Goal: Book appointment/travel/reservation

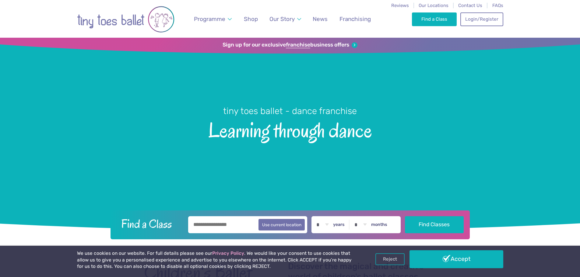
click at [237, 227] on input "text" at bounding box center [247, 225] width 119 height 17
type input "******"
click at [332, 225] on select "* * * * * * * * * * ** ** **" at bounding box center [322, 225] width 19 height 17
select select "*"
click at [318, 217] on select "* * * * * * * * * * ** ** **" at bounding box center [322, 225] width 19 height 17
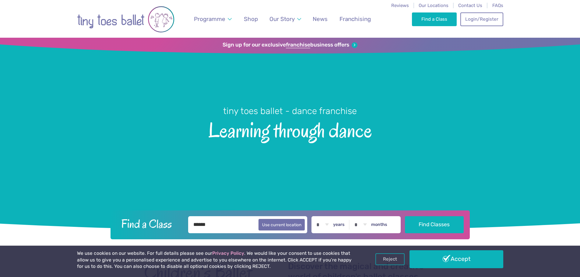
click at [384, 225] on label "months" at bounding box center [379, 224] width 16 height 5
click at [370, 225] on select "* * * * * * * * * * ** **" at bounding box center [360, 225] width 19 height 17
select select "*"
click at [356, 217] on select "* * * * * * * * * * ** **" at bounding box center [360, 225] width 19 height 17
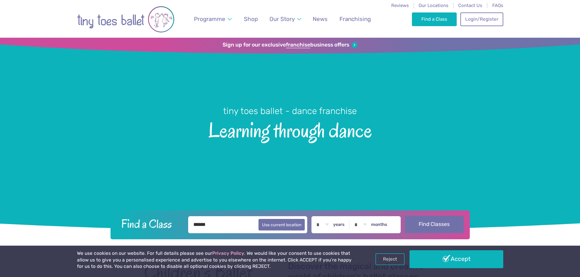
click at [426, 223] on button "Find Classes" at bounding box center [434, 224] width 59 height 17
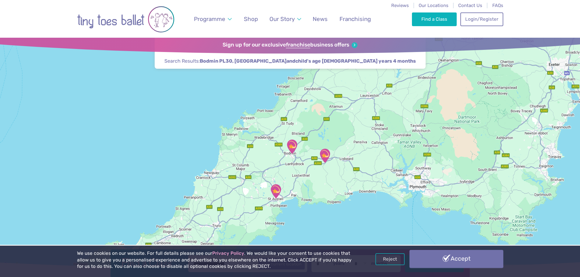
click at [470, 259] on link "Accept" at bounding box center [457, 259] width 94 height 18
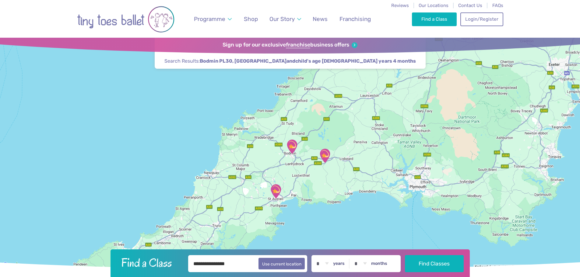
click at [292, 148] on img "The SPACE" at bounding box center [291, 146] width 15 height 15
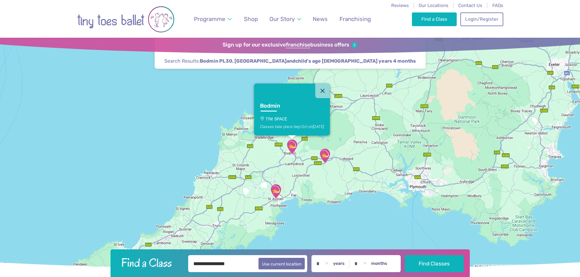
click at [281, 119] on p "The SPACE" at bounding box center [292, 119] width 64 height 5
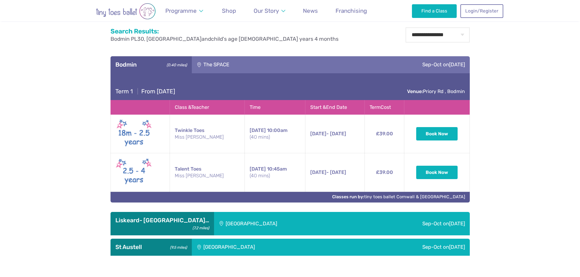
scroll to position [302, 0]
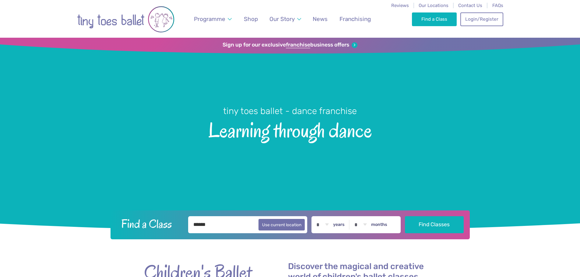
select select "*"
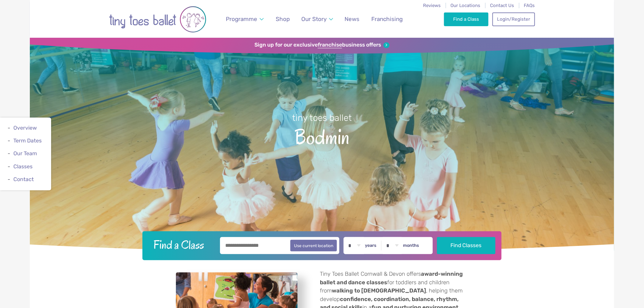
drag, startPoint x: 570, startPoint y: 136, endPoint x: 628, endPoint y: 135, distance: 58.8
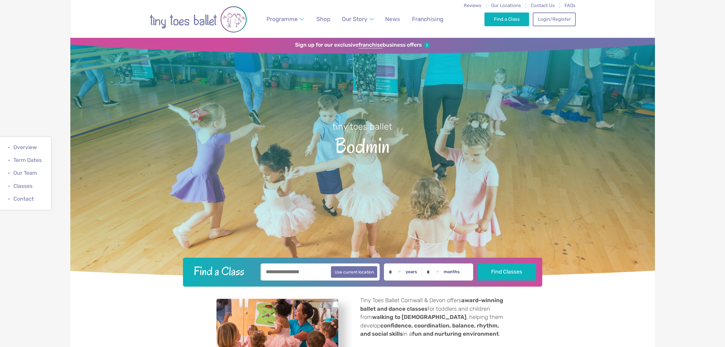
drag, startPoint x: 628, startPoint y: 135, endPoint x: 707, endPoint y: 151, distance: 80.3
drag, startPoint x: 707, startPoint y: 151, endPoint x: 710, endPoint y: 134, distance: 17.4
drag, startPoint x: 708, startPoint y: 207, endPoint x: 710, endPoint y: 244, distance: 37.5
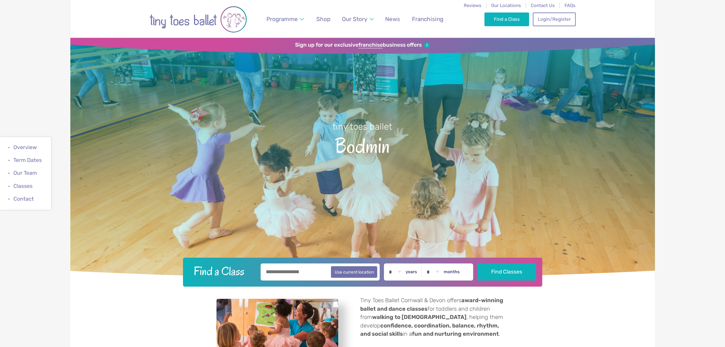
drag, startPoint x: 659, startPoint y: 205, endPoint x: 705, endPoint y: 204, distance: 45.7
drag, startPoint x: 734, startPoint y: 218, endPoint x: 688, endPoint y: 205, distance: 47.7
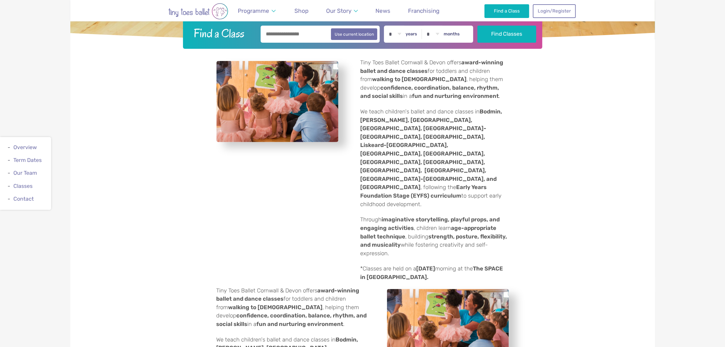
scroll to position [239, 0]
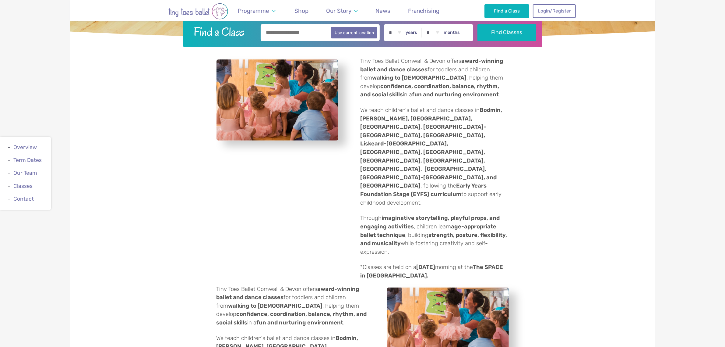
drag, startPoint x: 688, startPoint y: 205, endPoint x: 676, endPoint y: 214, distance: 15.0
click at [26, 161] on link "Term Dates" at bounding box center [27, 160] width 28 height 6
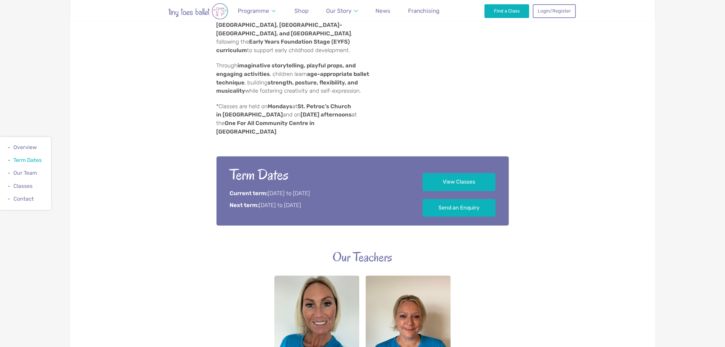
scroll to position [657, 0]
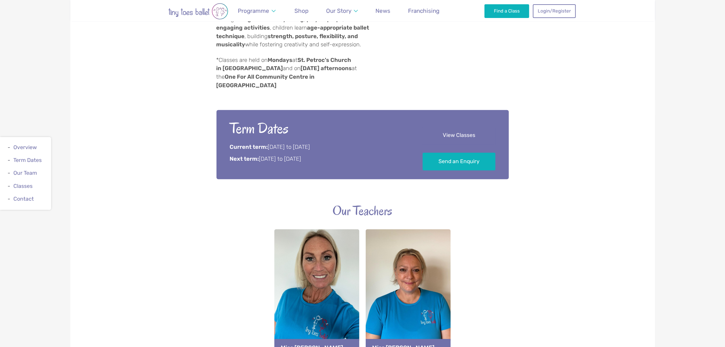
click at [465, 126] on link "View Classes" at bounding box center [459, 135] width 73 height 18
click at [461, 126] on link "View Classes" at bounding box center [459, 135] width 73 height 18
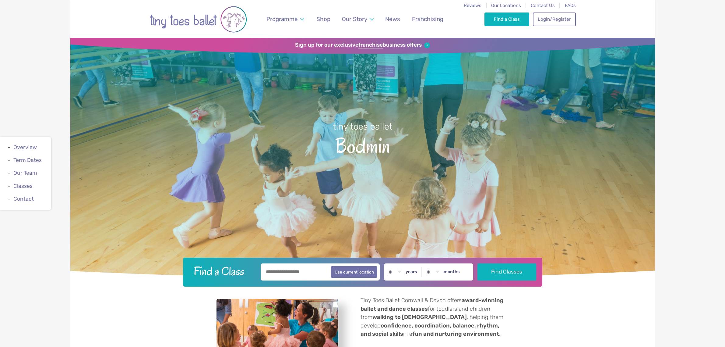
scroll to position [973, 0]
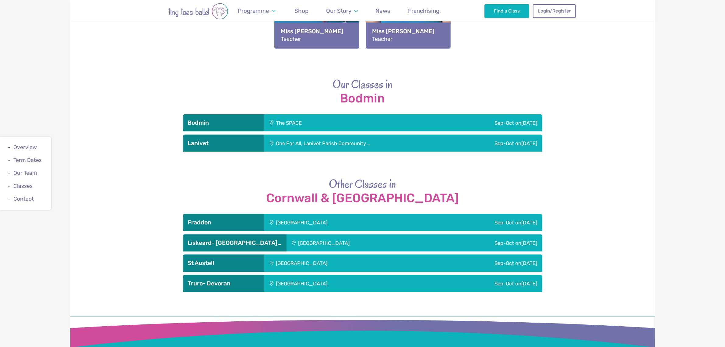
click at [366, 114] on div "The SPACE" at bounding box center [326, 122] width 125 height 17
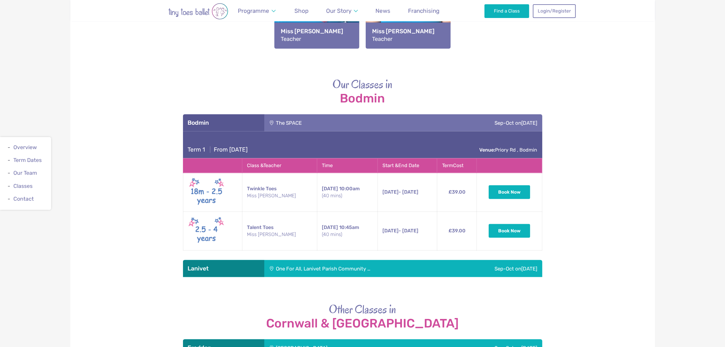
click at [366, 114] on div "The SPACE" at bounding box center [326, 122] width 125 height 17
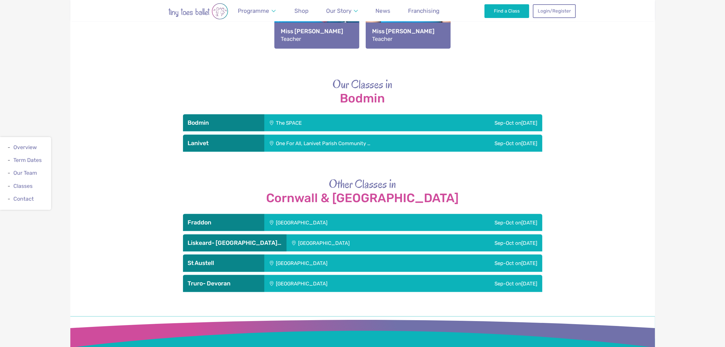
click at [375, 135] on div "One For All, Lanivet Parish Community …" at bounding box center [358, 143] width 189 height 17
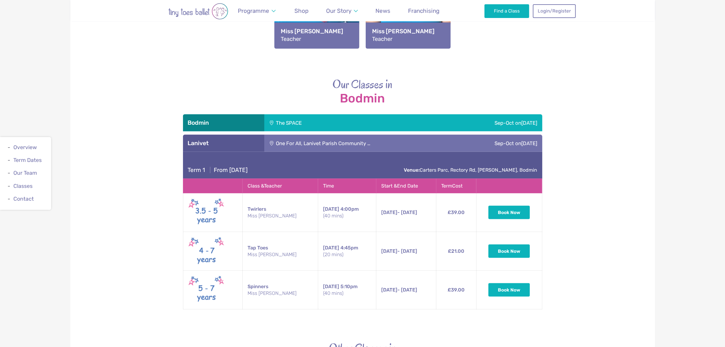
click at [375, 135] on div "One For All, Lanivet Parish Community …" at bounding box center [358, 143] width 189 height 17
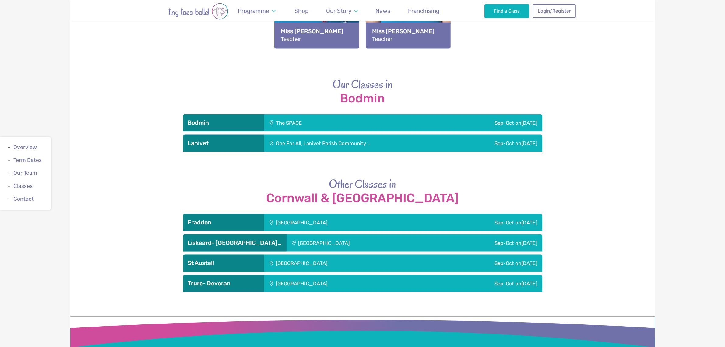
click at [383, 214] on div "[GEOGRAPHIC_DATA]" at bounding box center [342, 222] width 157 height 17
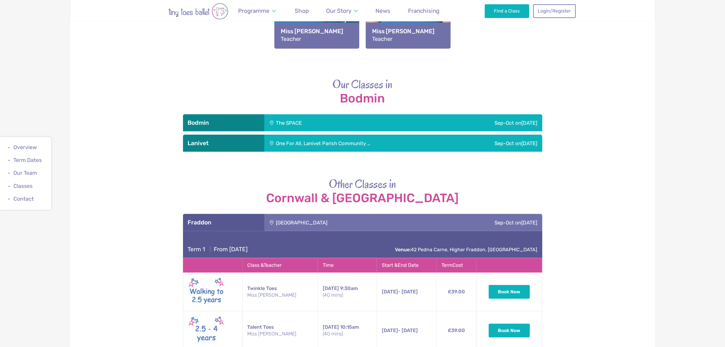
drag, startPoint x: 609, startPoint y: 141, endPoint x: 608, endPoint y: 153, distance: 11.9
click at [608, 176] on div "Other Classes in Cornwall & Devon Fraddon Fraddon Village Hall Sep-Oct on Tuesd…" at bounding box center [362, 335] width 585 height 319
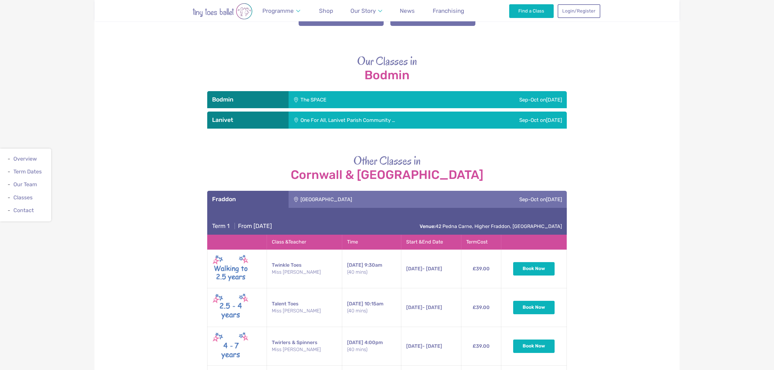
drag, startPoint x: 608, startPoint y: 153, endPoint x: 648, endPoint y: 178, distance: 47.2
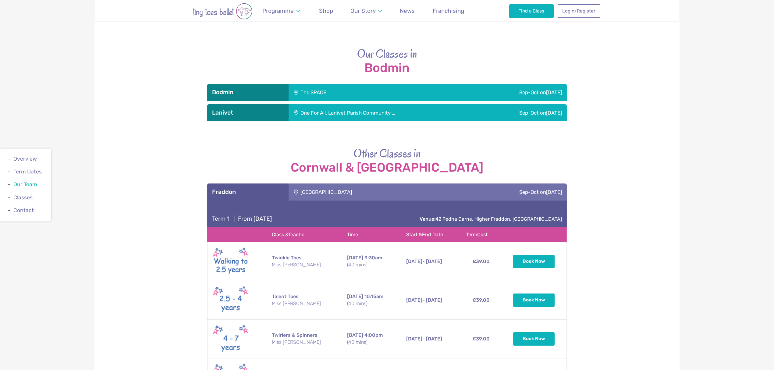
click at [28, 185] on link "Our Team" at bounding box center [25, 185] width 24 height 6
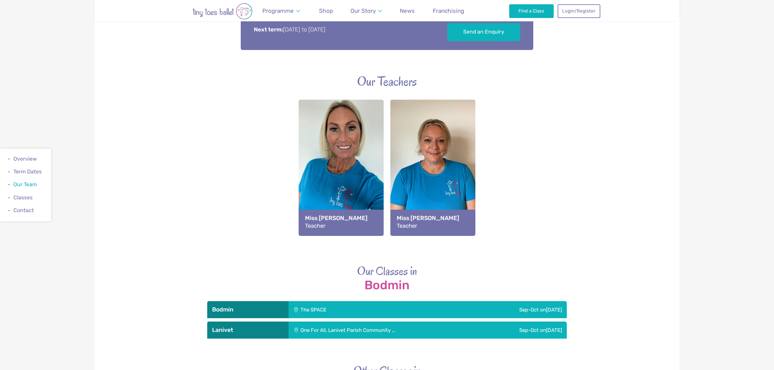
scroll to position [774, 0]
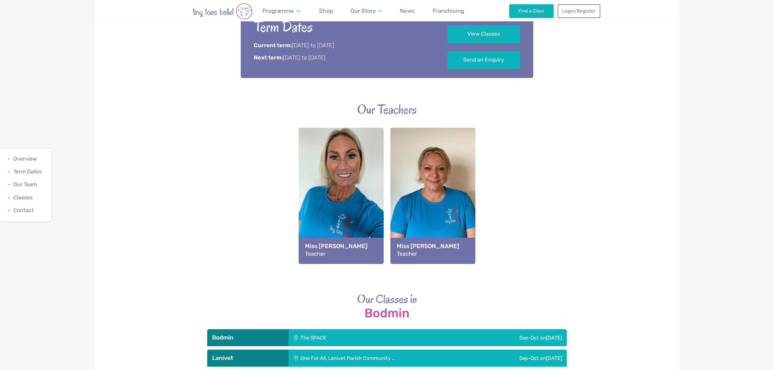
click at [328, 242] on strong "Miss Emma" at bounding box center [341, 246] width 72 height 8
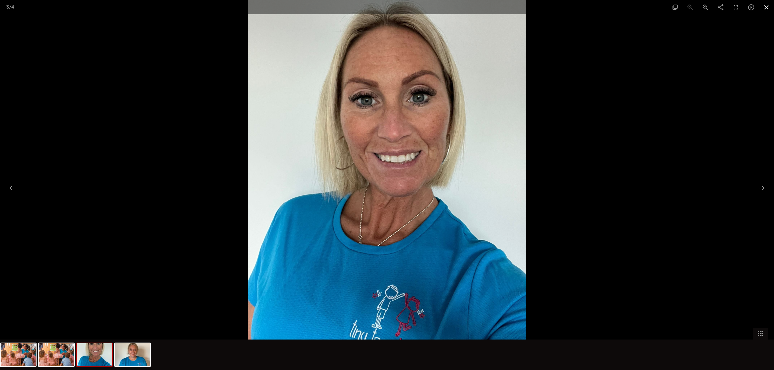
click at [725, 9] on span at bounding box center [765, 7] width 15 height 14
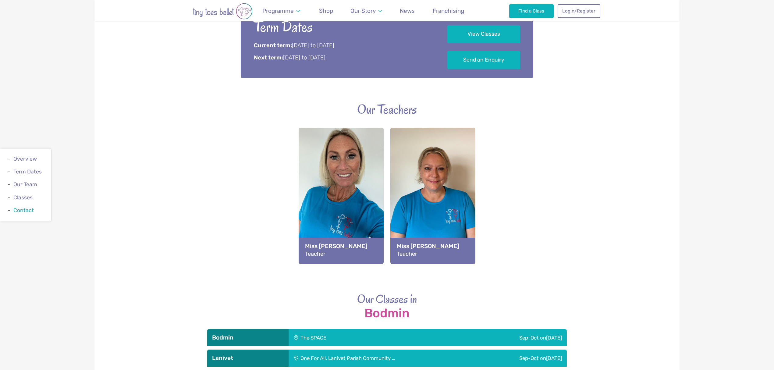
click at [28, 209] on link "Contact" at bounding box center [23, 210] width 20 height 6
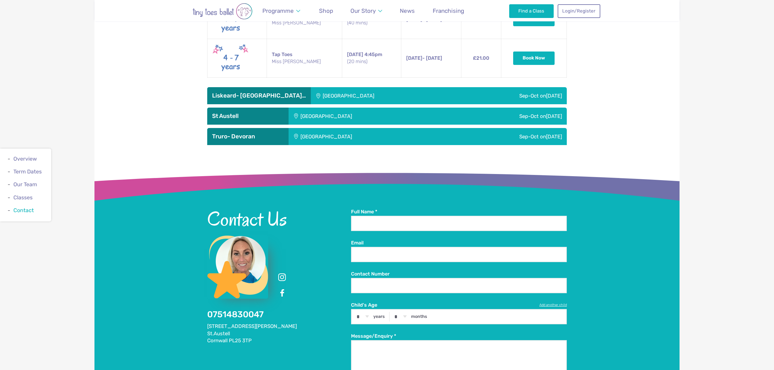
scroll to position [1407, 0]
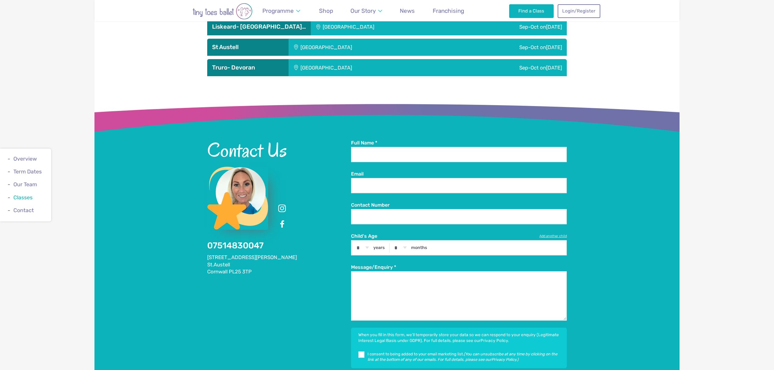
click at [27, 195] on link "Classes" at bounding box center [22, 197] width 19 height 6
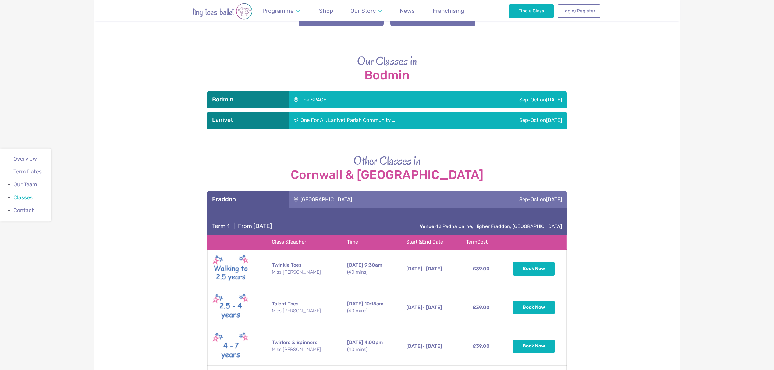
scroll to position [964, 0]
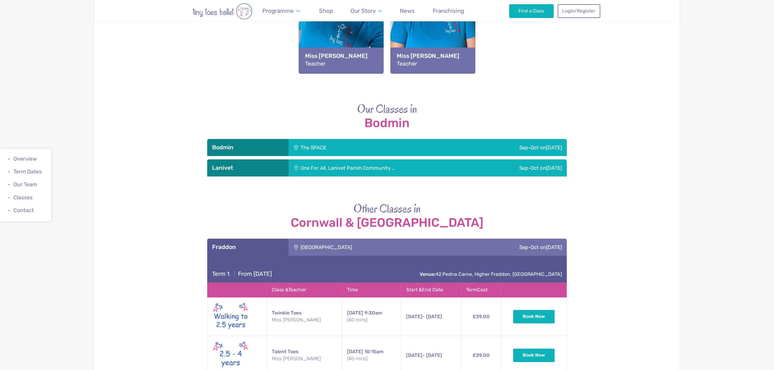
click at [331, 139] on div "The SPACE" at bounding box center [350, 147] width 125 height 17
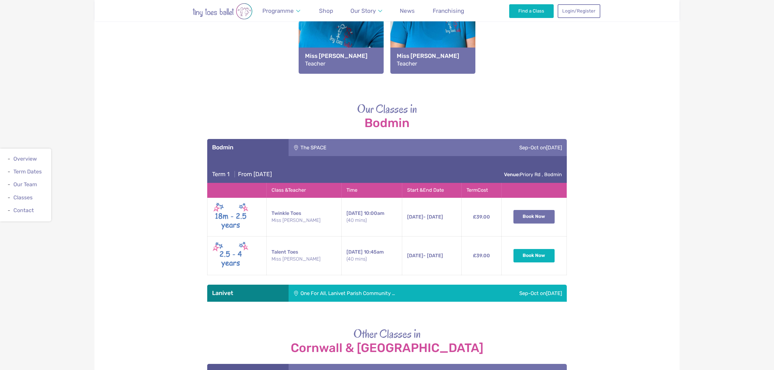
click at [523, 210] on button "Book Now" at bounding box center [533, 216] width 41 height 13
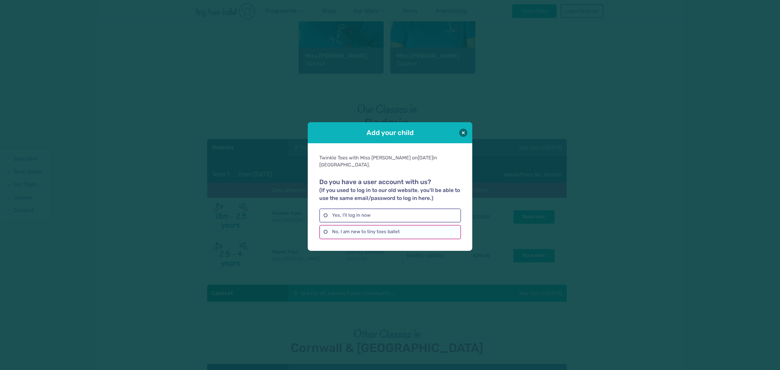
click at [362, 227] on label "No, I am new to tiny toes ballet" at bounding box center [389, 232] width 141 height 14
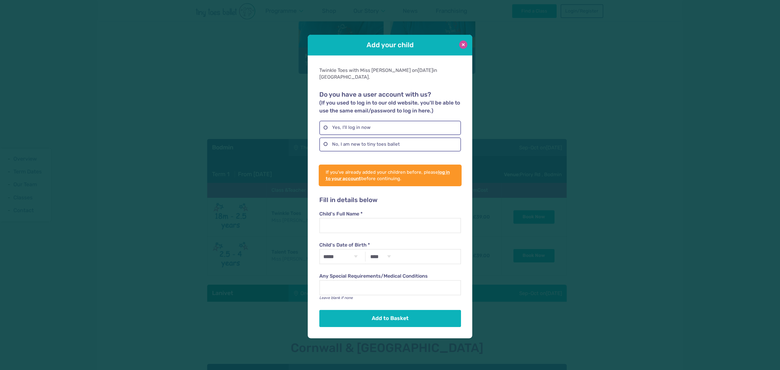
click at [461, 49] on button at bounding box center [463, 45] width 8 height 8
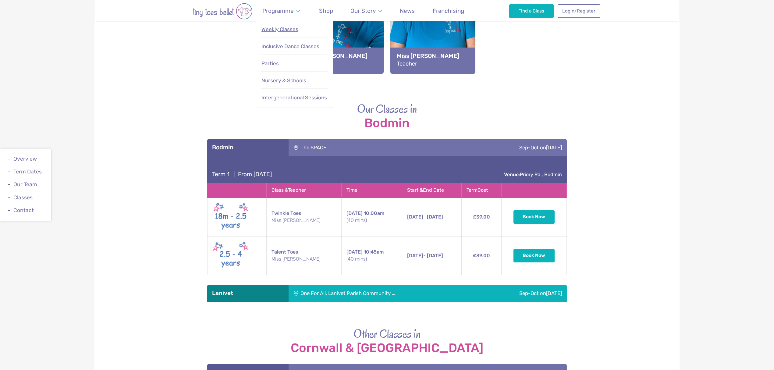
click at [289, 31] on span "Weekly Classes" at bounding box center [279, 29] width 37 height 6
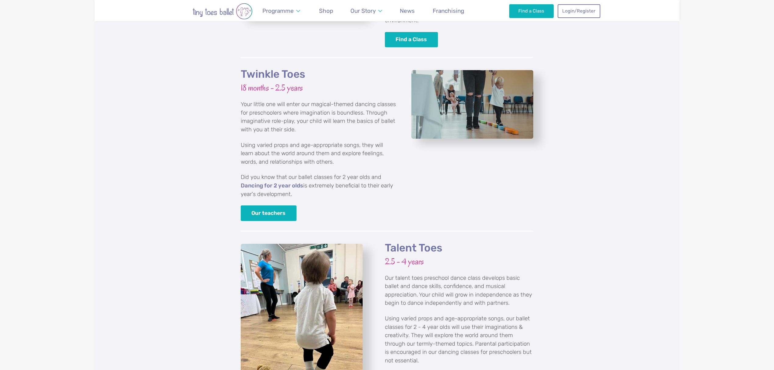
scroll to position [650, 0]
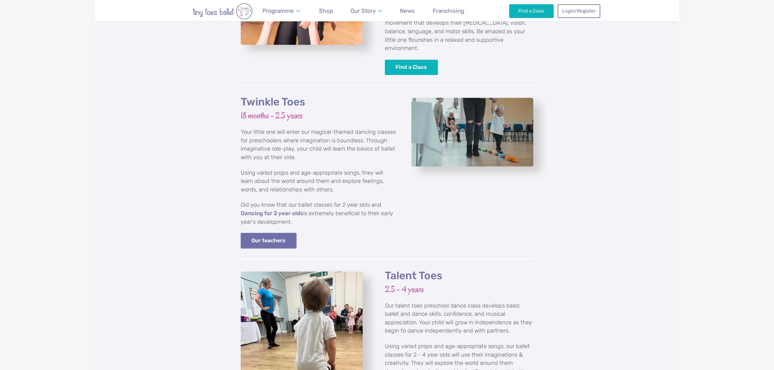
click at [273, 233] on link "Our teachers" at bounding box center [269, 241] width 56 height 16
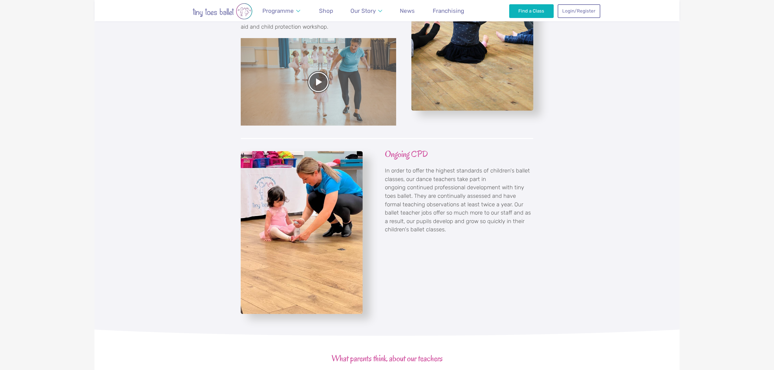
scroll to position [731, 0]
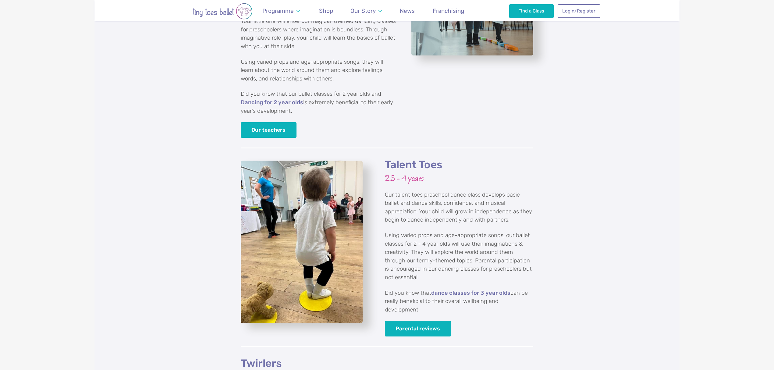
scroll to position [771, 0]
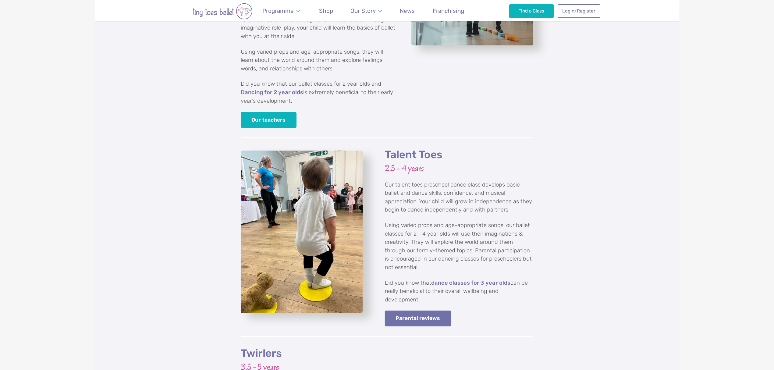
click at [429, 310] on link "Parental reviews" at bounding box center [418, 318] width 66 height 16
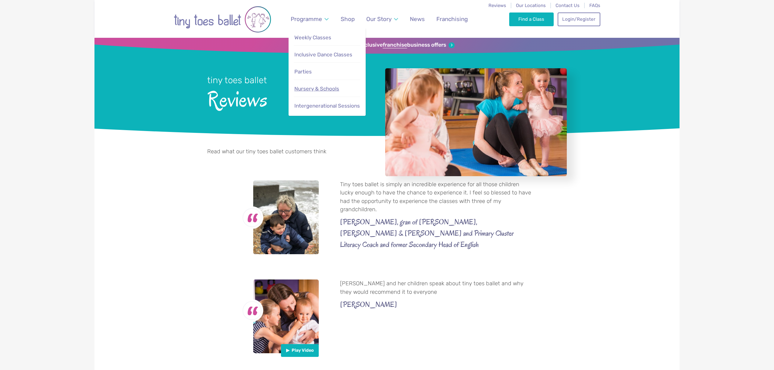
click at [324, 89] on span "Nursery & Schools" at bounding box center [316, 89] width 45 height 6
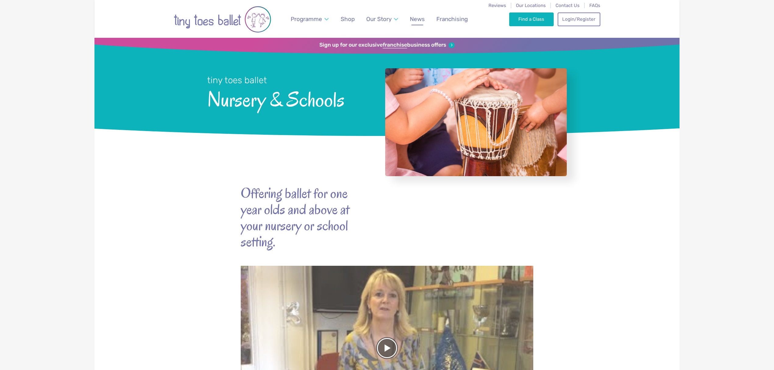
click at [417, 17] on span "News" at bounding box center [417, 19] width 15 height 7
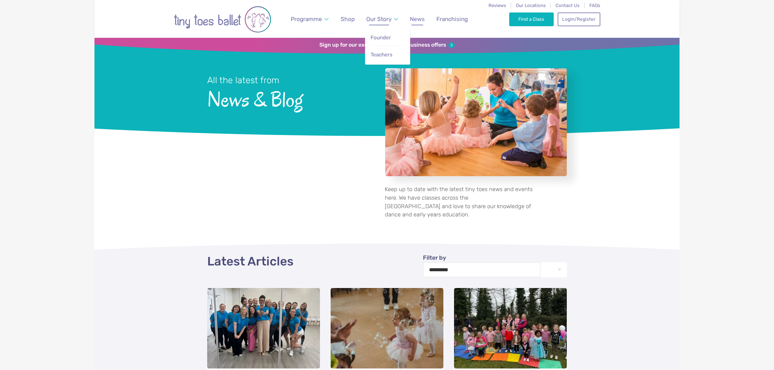
click at [387, 21] on span "Our Story" at bounding box center [378, 19] width 25 height 7
click at [534, 6] on span "Our Locations" at bounding box center [531, 5] width 30 height 5
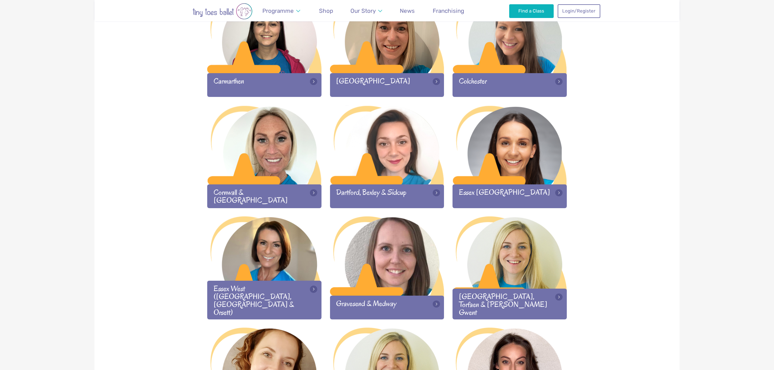
scroll to position [325, 0]
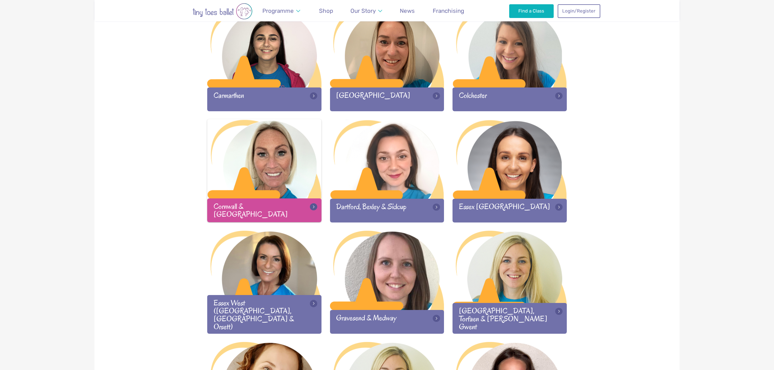
click at [291, 208] on div "Cornwall & [GEOGRAPHIC_DATA]" at bounding box center [264, 209] width 114 height 23
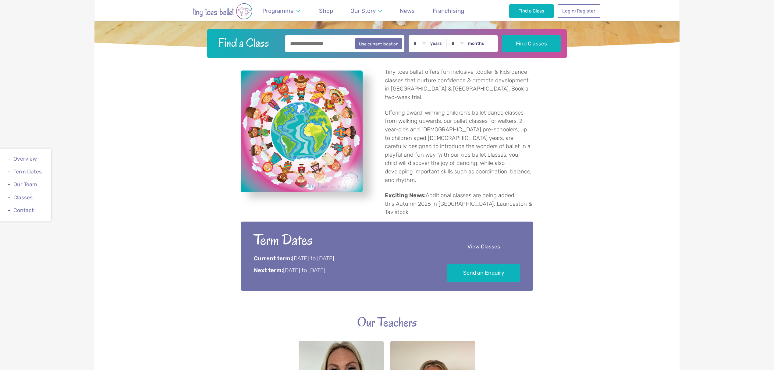
click at [485, 238] on link "View Classes" at bounding box center [483, 247] width 73 height 18
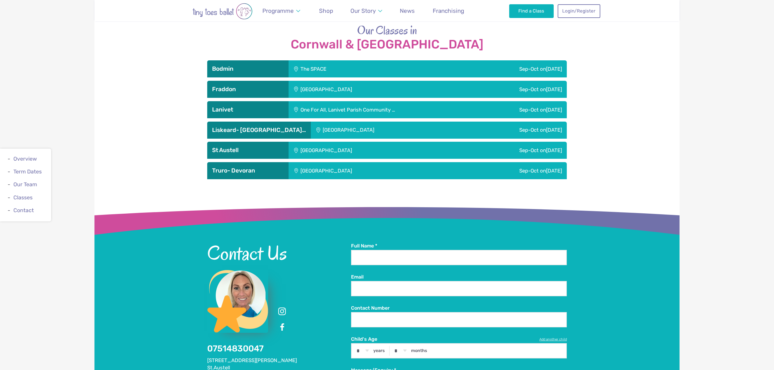
click at [326, 60] on div "The SPACE" at bounding box center [350, 68] width 125 height 17
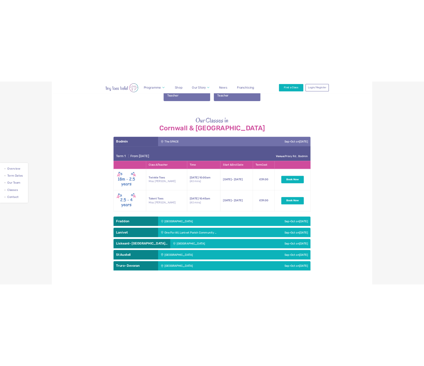
scroll to position [682, 0]
